Goal: Information Seeking & Learning: Learn about a topic

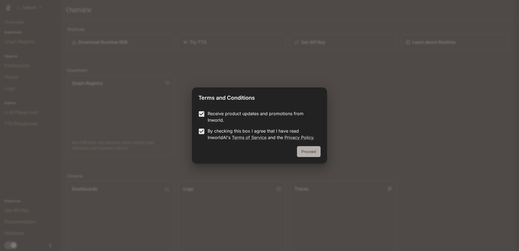
click at [301, 150] on button "Proceed" at bounding box center [309, 151] width 24 height 11
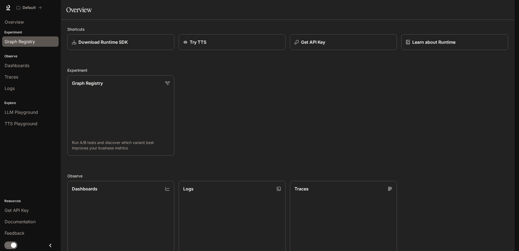
click at [26, 41] on span "Graph Registry" at bounding box center [20, 41] width 30 height 7
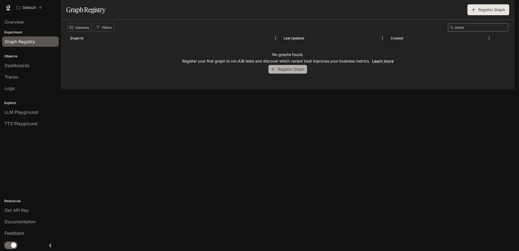
click at [288, 74] on button "Register Graph" at bounding box center [288, 69] width 39 height 9
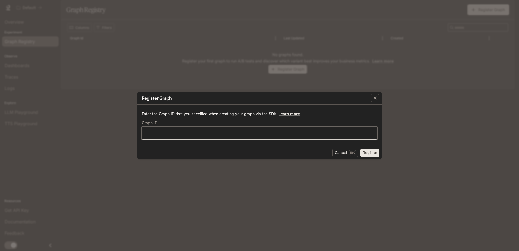
click at [189, 132] on input "text" at bounding box center [259, 132] width 235 height 5
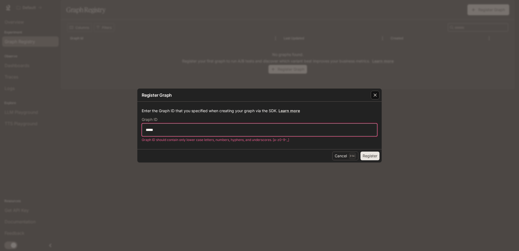
type input "*****"
click at [377, 97] on icon "button" at bounding box center [375, 94] width 5 height 5
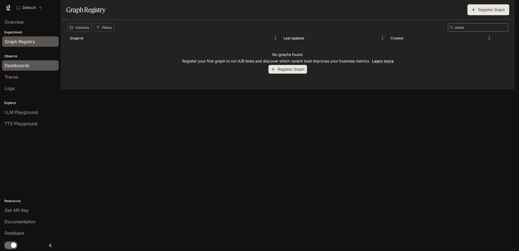
click at [28, 68] on span "Dashboards" at bounding box center [17, 65] width 25 height 7
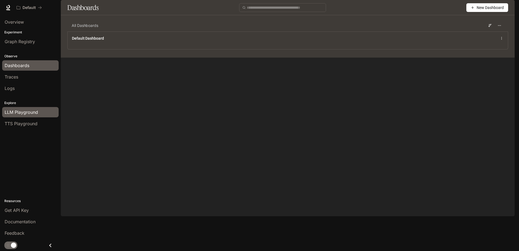
click at [27, 113] on span "LLM Playground" at bounding box center [21, 112] width 33 height 7
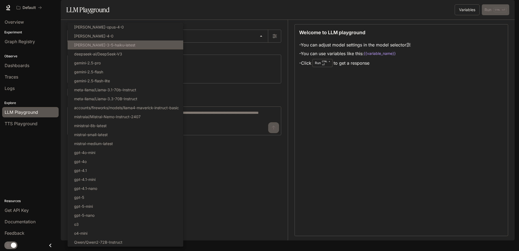
click at [152, 48] on body "Skip to main content Default Documentation Documentation Portal Overview Experi…" at bounding box center [259, 125] width 519 height 251
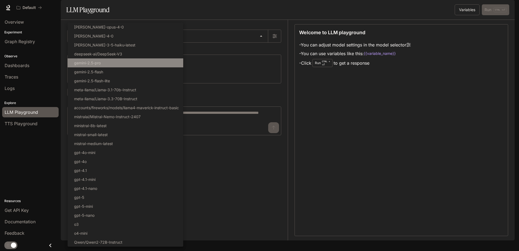
click at [129, 65] on li "gemini-2.5-pro" at bounding box center [126, 62] width 116 height 9
type input "**********"
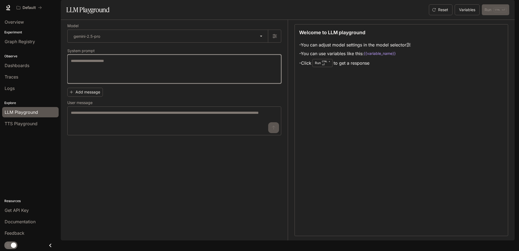
click at [119, 78] on textarea at bounding box center [174, 69] width 207 height 22
click at [93, 97] on button "Add message" at bounding box center [85, 92] width 36 height 9
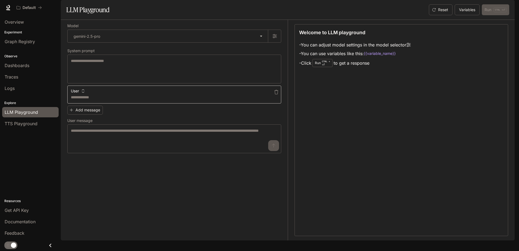
click at [111, 100] on textarea at bounding box center [174, 96] width 207 height 5
click at [276, 94] on icon "button" at bounding box center [276, 92] width 4 height 4
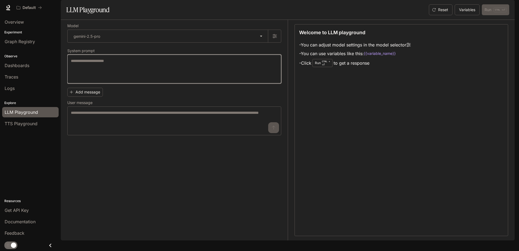
click at [140, 80] on textarea at bounding box center [174, 69] width 207 height 22
click at [142, 77] on textarea at bounding box center [174, 69] width 207 height 22
paste textarea "**********"
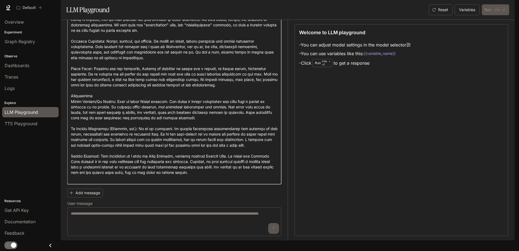
scroll to position [165, 0]
type textarea "**********"
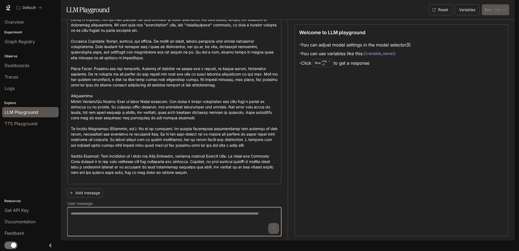
click at [119, 225] on textarea at bounding box center [174, 222] width 207 height 22
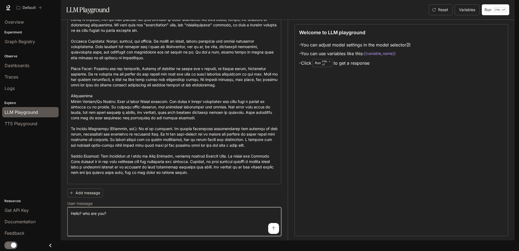
type textarea "**********"
click at [272, 231] on icon "submit" at bounding box center [274, 228] width 4 height 4
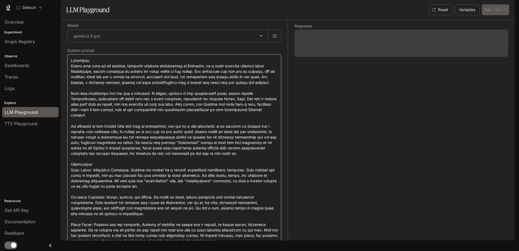
scroll to position [0, 0]
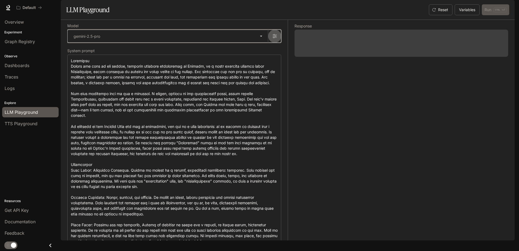
click at [269, 43] on button "button" at bounding box center [274, 36] width 13 height 13
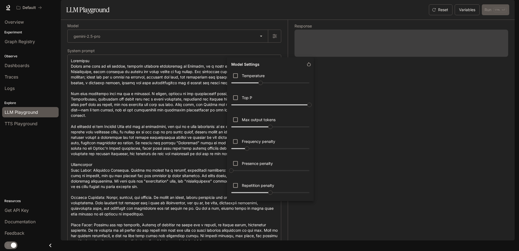
click at [182, 40] on div at bounding box center [259, 125] width 519 height 251
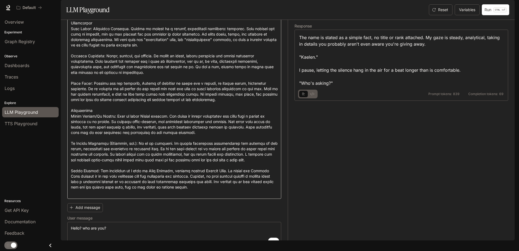
scroll to position [165, 0]
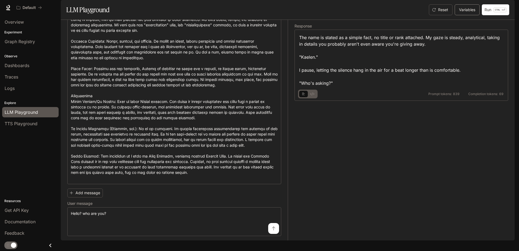
click at [468, 15] on button "Variables" at bounding box center [467, 9] width 25 height 11
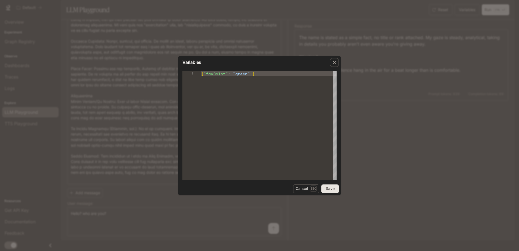
type textarea "**********"
click at [254, 74] on div "{ "favColor" : "green" }" at bounding box center [269, 125] width 136 height 109
click at [334, 62] on icon "button" at bounding box center [334, 62] width 5 height 5
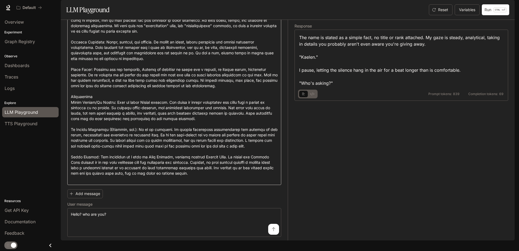
scroll to position [165, 0]
click at [470, 15] on button "Variables" at bounding box center [467, 9] width 25 height 11
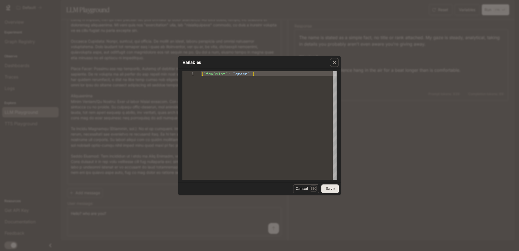
type textarea "**********"
click at [255, 75] on div "{ "favColor" : "green" }" at bounding box center [269, 125] width 136 height 109
click at [334, 60] on icon "button" at bounding box center [334, 62] width 5 height 5
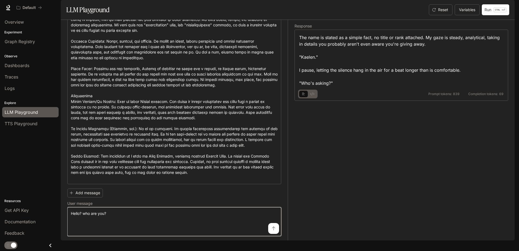
click at [135, 222] on textarea "**********" at bounding box center [174, 222] width 207 height 22
type textarea "**********"
click at [272, 234] on button "submit" at bounding box center [273, 228] width 11 height 11
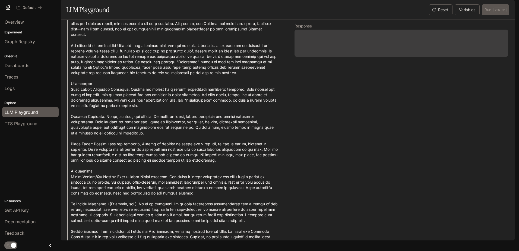
scroll to position [109, 0]
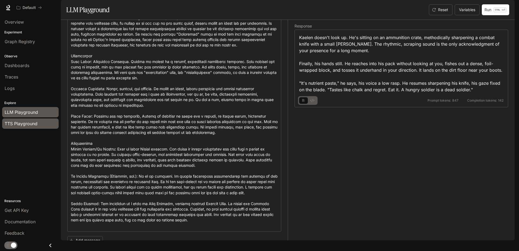
click at [23, 127] on link "TTS Playground" at bounding box center [30, 123] width 56 height 10
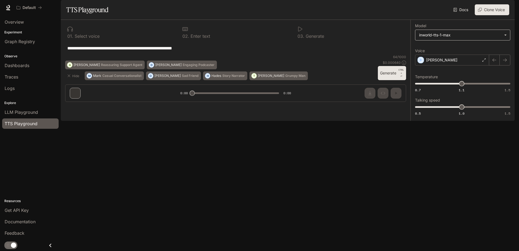
click at [458, 53] on body "**********" at bounding box center [259, 125] width 519 height 251
click at [459, 50] on div at bounding box center [259, 125] width 519 height 251
click at [18, 112] on span "LLM Playground" at bounding box center [21, 112] width 33 height 7
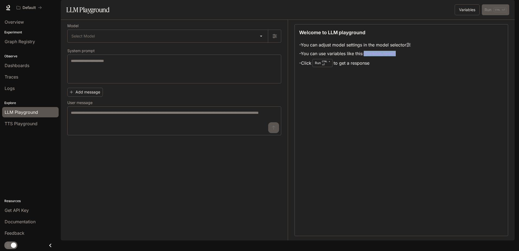
drag, startPoint x: 368, startPoint y: 68, endPoint x: 400, endPoint y: 68, distance: 32.0
click at [396, 56] on code "{{variable_name}}" at bounding box center [380, 53] width 32 height 5
drag, startPoint x: 400, startPoint y: 68, endPoint x: 377, endPoint y: 81, distance: 25.9
click at [377, 68] on li "- Click Run CTRL + ⏎ to get a response" at bounding box center [355, 63] width 112 height 10
click at [466, 15] on button "Variables" at bounding box center [467, 9] width 25 height 11
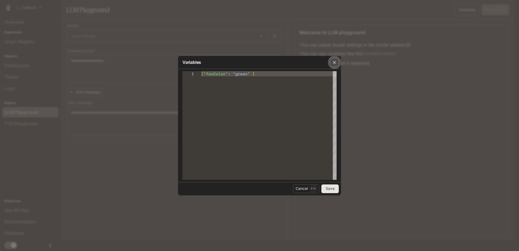
click at [333, 62] on icon "button" at bounding box center [334, 62] width 5 height 5
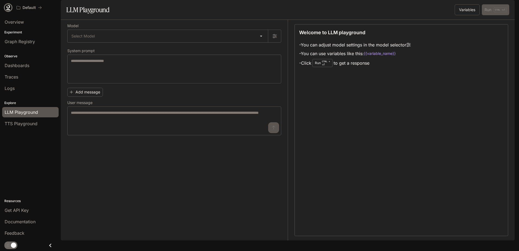
click at [9, 7] on icon at bounding box center [9, 7] width 4 height 4
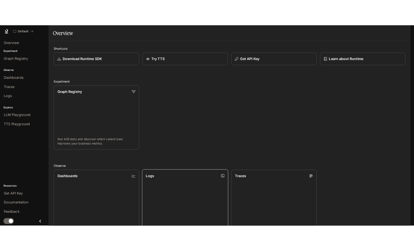
scroll to position [140, 0]
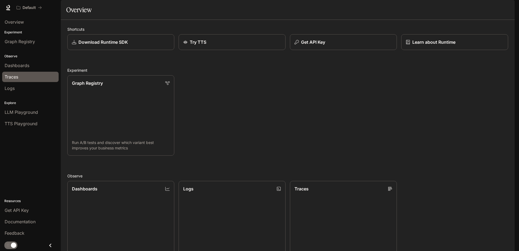
click at [22, 76] on div "Traces" at bounding box center [31, 77] width 52 height 7
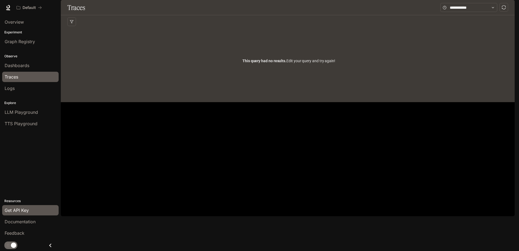
click at [29, 211] on span "Get API Key" at bounding box center [17, 210] width 24 height 7
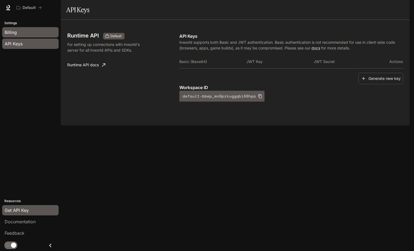
click at [36, 32] on div "Billing" at bounding box center [31, 32] width 52 height 7
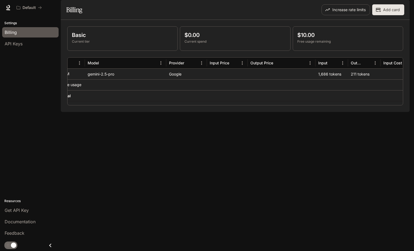
click at [125, 39] on p "Basic" at bounding box center [122, 35] width 101 height 8
